Goal: Navigation & Orientation: Understand site structure

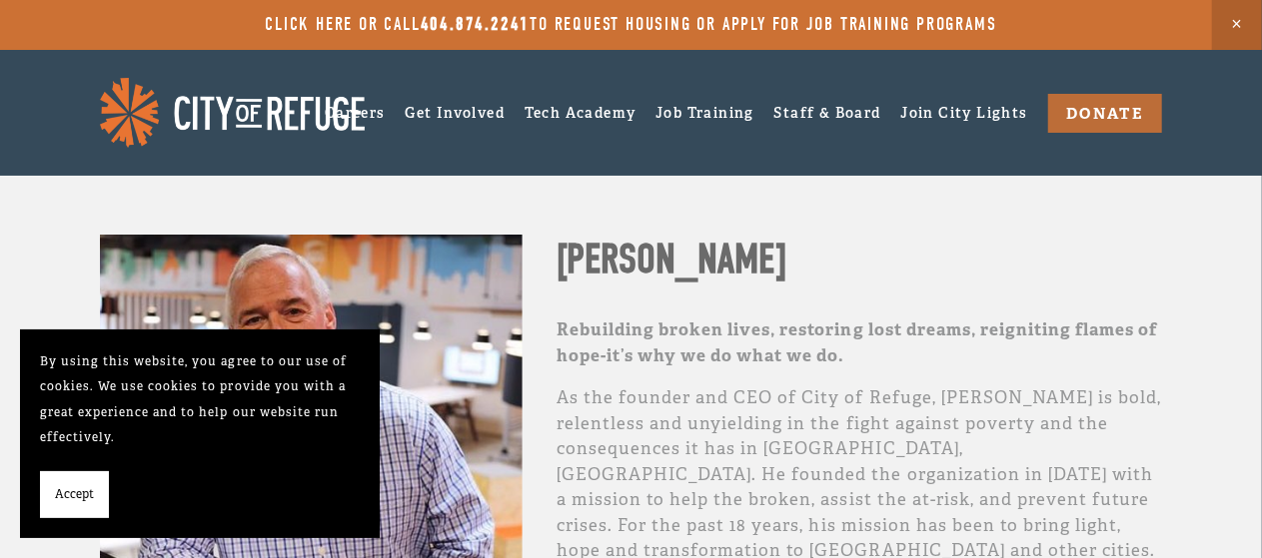
click at [80, 512] on button "Accept" at bounding box center [74, 496] width 69 height 48
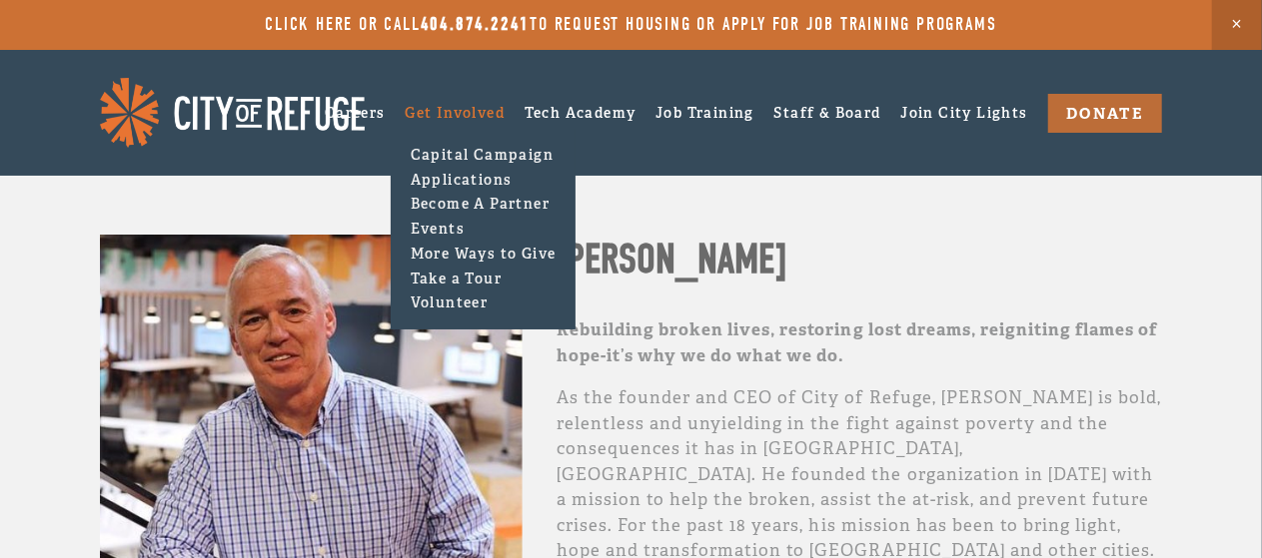
click at [429, 105] on link "Get Involved" at bounding box center [455, 113] width 100 height 18
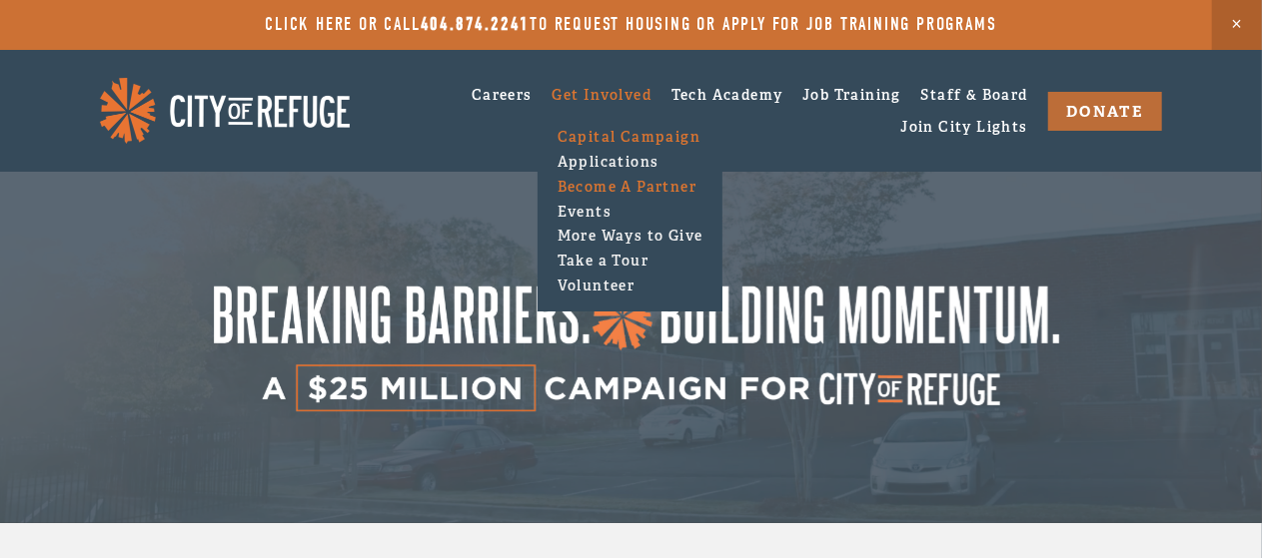
click at [609, 181] on link "Become A Partner" at bounding box center [629, 187] width 157 height 25
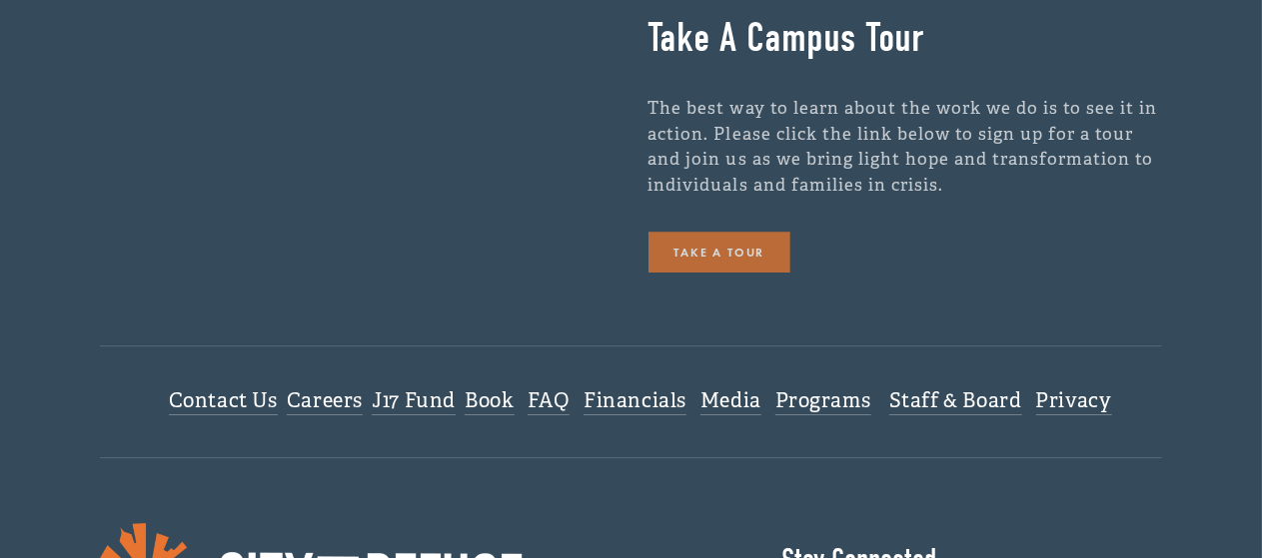
scroll to position [3049, 0]
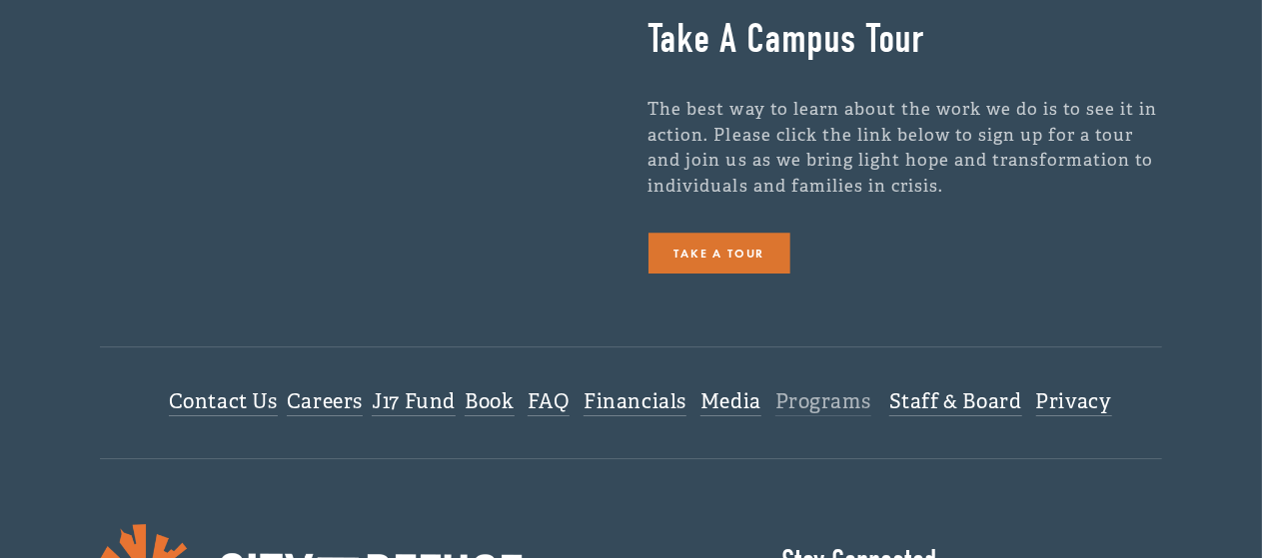
click at [801, 414] on link "Programs" at bounding box center [823, 403] width 96 height 27
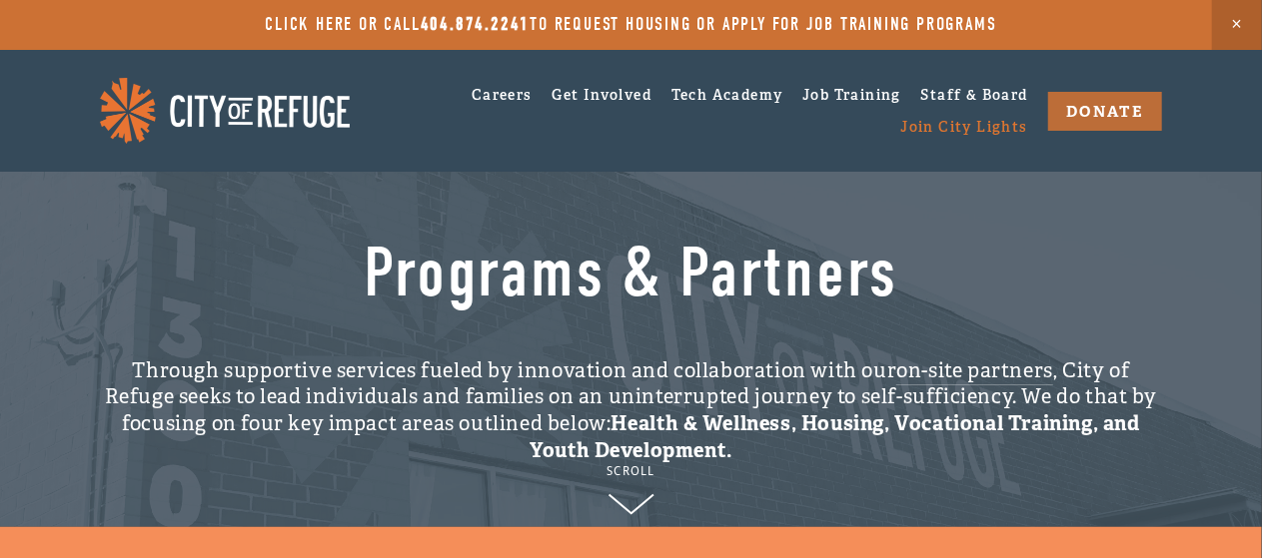
click at [956, 134] on link "Join City Lights" at bounding box center [963, 126] width 127 height 31
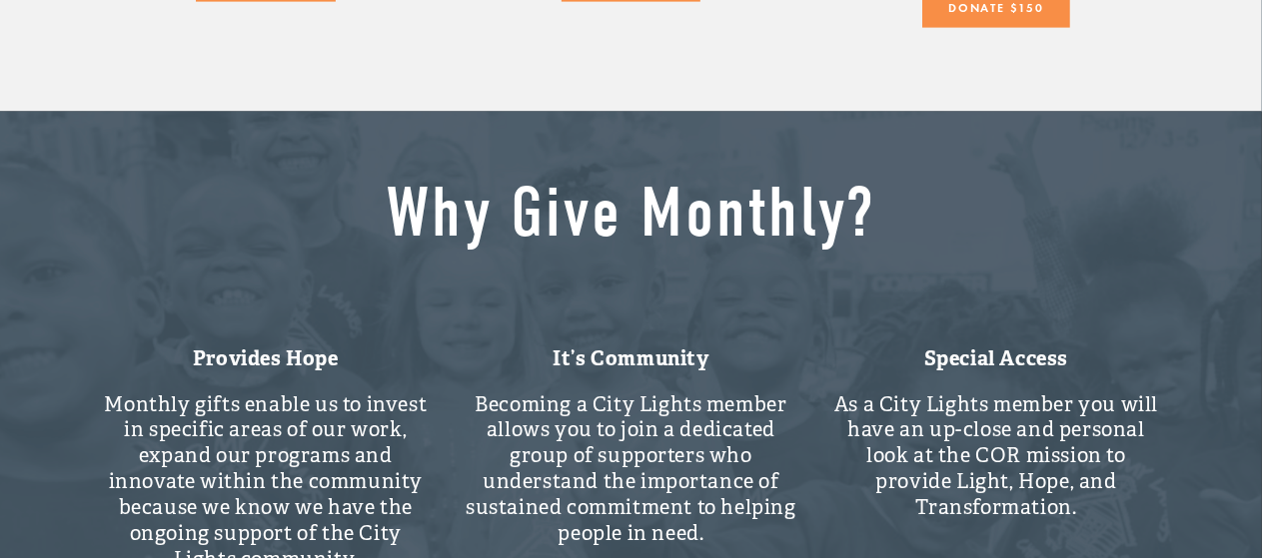
scroll to position [1461, 0]
